Goal: Task Accomplishment & Management: Use online tool/utility

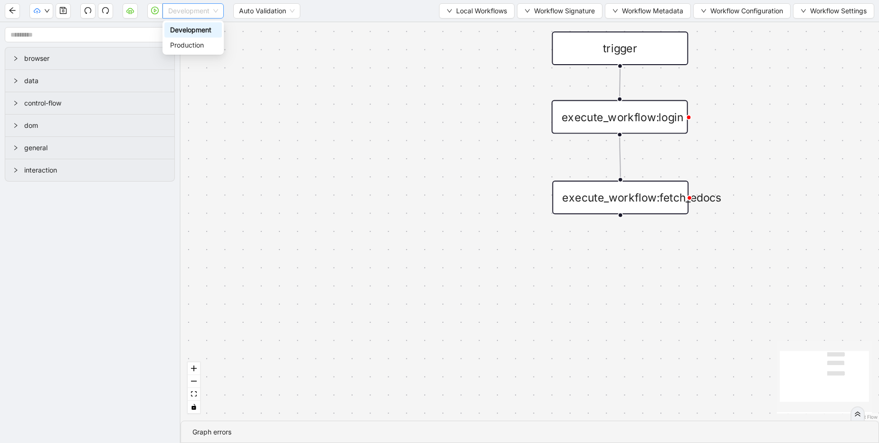
click at [170, 8] on span "Development" at bounding box center [193, 11] width 50 height 14
click at [190, 44] on div "Production" at bounding box center [193, 45] width 46 height 10
click at [156, 11] on icon "play-circle" at bounding box center [155, 11] width 8 height 8
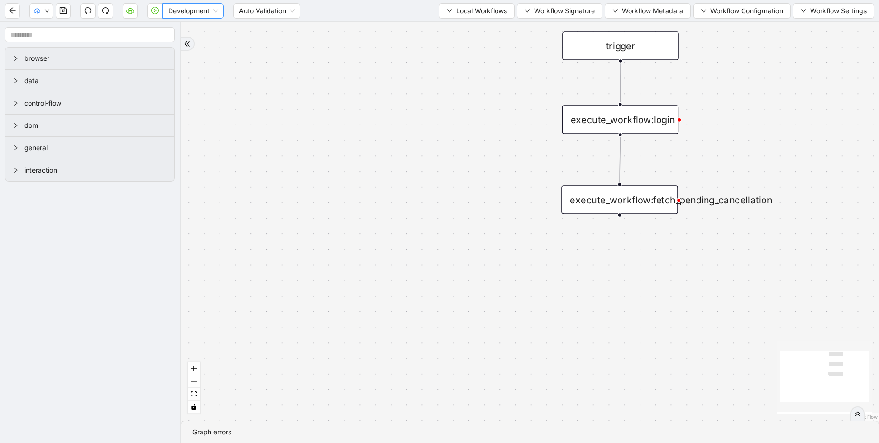
click at [184, 15] on span "Development" at bounding box center [193, 11] width 50 height 14
click at [201, 40] on div "Production" at bounding box center [193, 45] width 46 height 10
click at [154, 10] on icon "play-circle" at bounding box center [155, 11] width 3 height 4
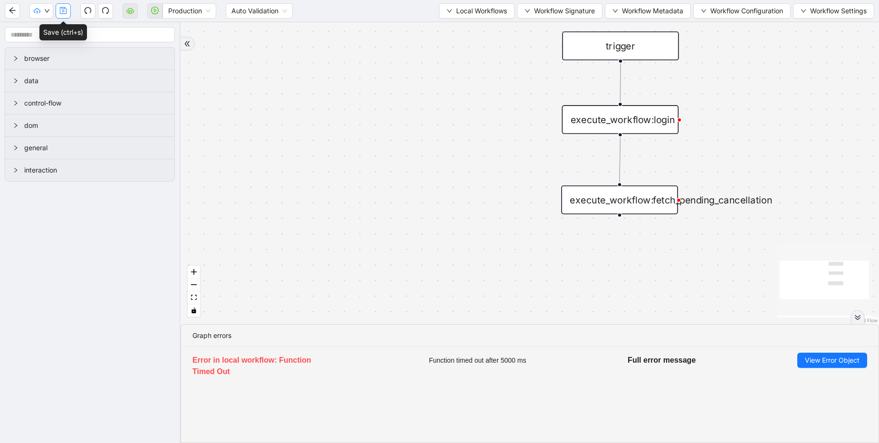
click at [61, 14] on icon "save" at bounding box center [63, 10] width 7 height 7
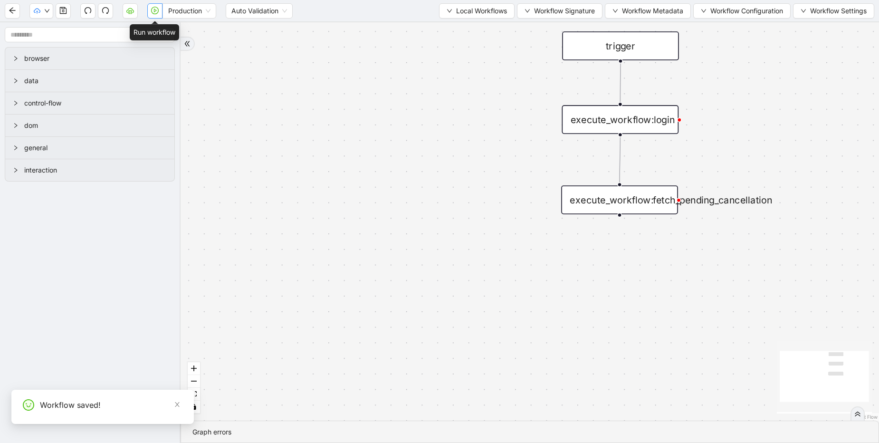
click at [155, 13] on icon "play-circle" at bounding box center [155, 11] width 8 height 8
